Goal: Information Seeking & Learning: Learn about a topic

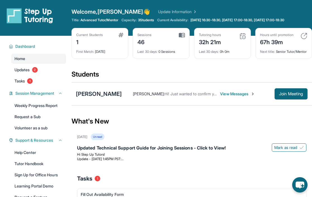
click at [182, 34] on img at bounding box center [182, 35] width 6 height 5
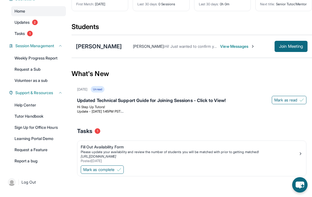
scroll to position [52, 0]
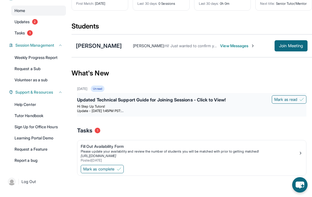
click at [136, 107] on p "Hi Step Up Tutors!" at bounding box center [191, 106] width 229 height 4
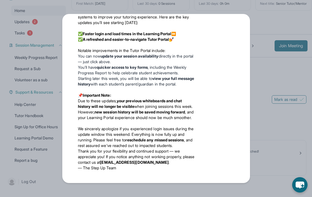
scroll to position [159, 0]
click at [281, 52] on div "Updates [DATE] Updated Technical Support Guide for Joining Sessions - Click to …" at bounding box center [156, 98] width 312 height 197
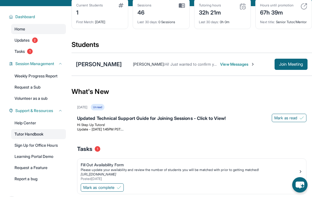
scroll to position [28, 0]
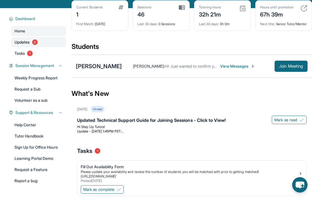
click at [38, 40] on link "Updates 2" at bounding box center [38, 42] width 55 height 10
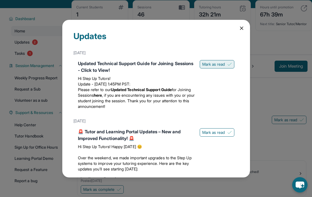
click at [218, 64] on span "Mark as read" at bounding box center [213, 64] width 23 height 6
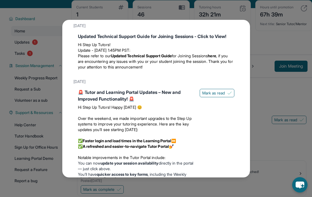
scroll to position [27, 0]
click at [213, 93] on span "Mark as read" at bounding box center [213, 93] width 23 height 6
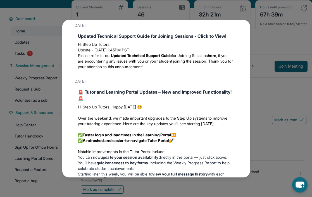
click at [14, 56] on div "Updates [DATE] Updated Technical Support Guide for Joining Sessions - Click to …" at bounding box center [156, 98] width 312 height 197
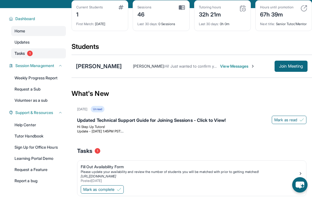
click at [30, 52] on span "1" at bounding box center [30, 53] width 6 height 6
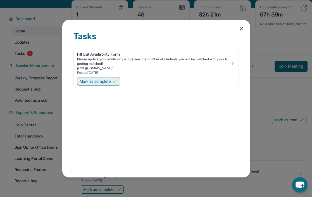
click at [92, 82] on span "Mark as complete" at bounding box center [95, 81] width 31 height 6
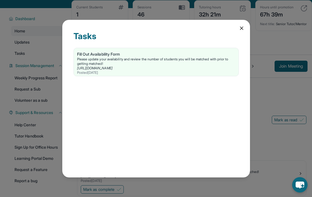
click at [240, 28] on icon at bounding box center [242, 28] width 6 height 6
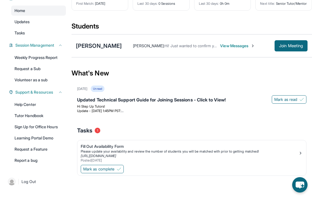
scroll to position [49, 0]
click at [222, 49] on span "View Messages" at bounding box center [237, 46] width 35 height 6
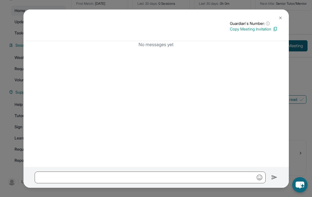
click at [279, 16] on img at bounding box center [280, 18] width 4 height 4
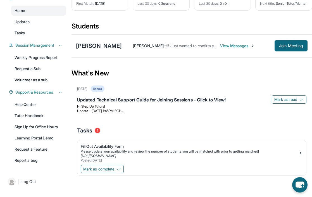
click at [220, 49] on span "View Messages" at bounding box center [237, 46] width 35 height 6
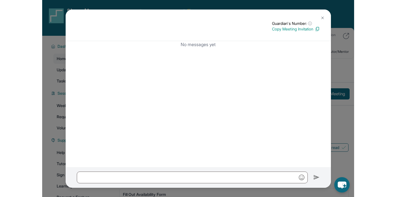
scroll to position [1, 0]
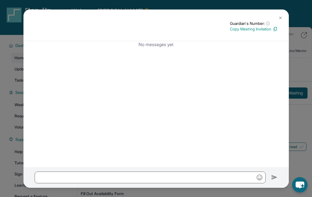
click at [281, 15] on button at bounding box center [279, 17] width 11 height 11
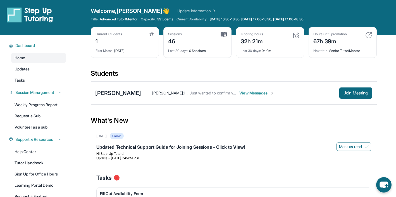
click at [192, 95] on span "Hi! Just wanted to confirm you're still good for [DATE] to start!" at bounding box center [238, 92] width 109 height 5
click at [242, 86] on div "[PERSON_NAME] [PERSON_NAME] : Hi! Just wanted to confirm you're still good for …" at bounding box center [234, 92] width 286 height 23
click at [242, 92] on span "View Messages" at bounding box center [256, 93] width 35 height 6
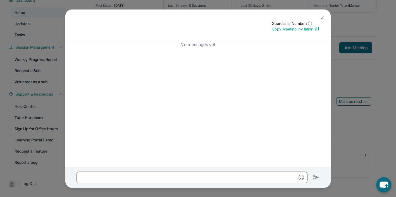
scroll to position [47, 0]
click at [311, 17] on img at bounding box center [322, 18] width 4 height 4
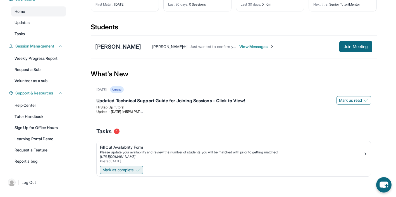
click at [112, 169] on span "Mark as complete" at bounding box center [117, 170] width 31 height 6
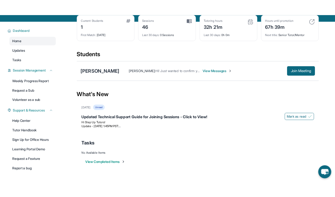
scroll to position [0, 0]
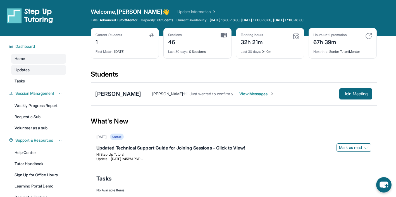
click at [25, 73] on link "Updates" at bounding box center [38, 70] width 55 height 10
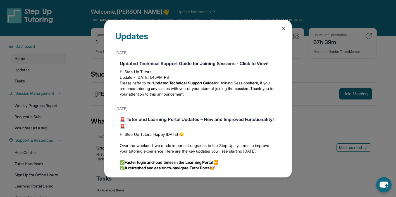
click at [25, 81] on div "Updates [DATE] Updated Technical Support Guide for Joining Sessions - Click to …" at bounding box center [198, 98] width 396 height 197
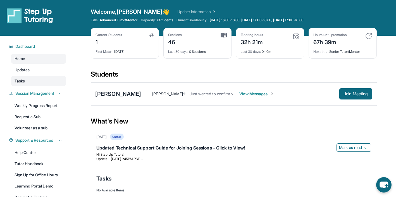
click at [18, 81] on span "Tasks" at bounding box center [20, 81] width 10 height 6
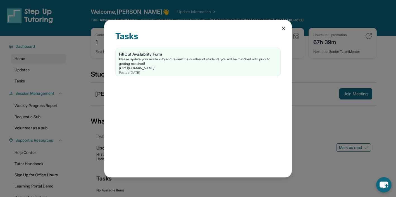
click at [281, 29] on icon at bounding box center [283, 28] width 6 height 6
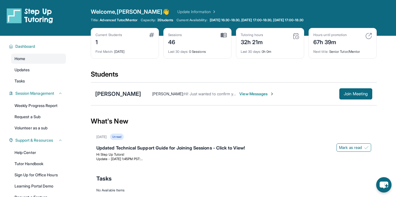
click at [177, 12] on link "Update Information" at bounding box center [196, 12] width 39 height 6
click at [31, 164] on link "Tutor Handbook" at bounding box center [38, 163] width 55 height 10
